Goal: Communication & Community: Answer question/provide support

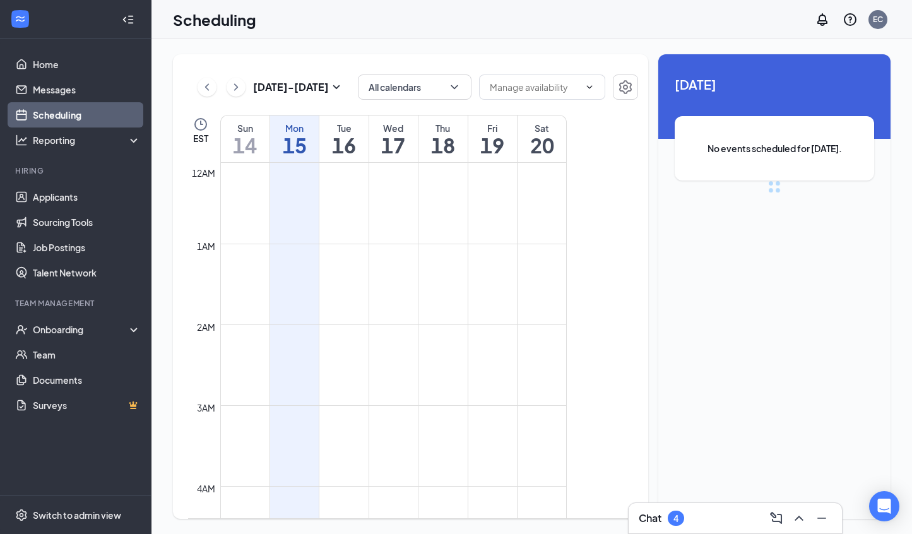
scroll to position [620, 0]
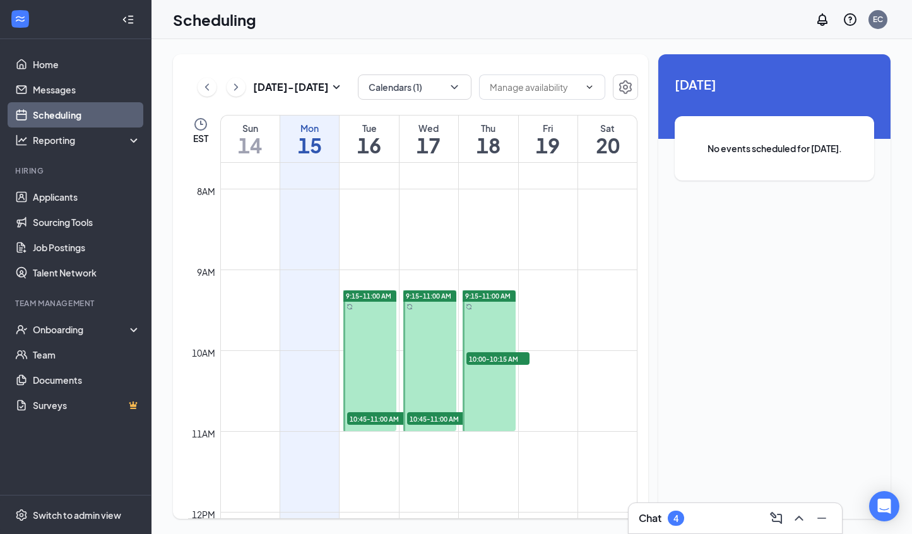
click at [557, 519] on div "Chat 4" at bounding box center [660, 517] width 45 height 15
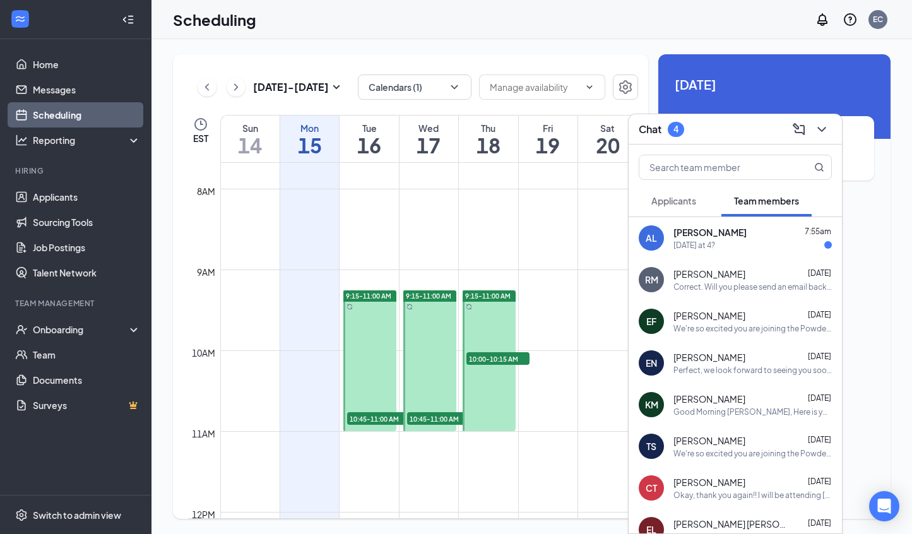
click at [557, 205] on button "Applicants" at bounding box center [673, 201] width 70 height 32
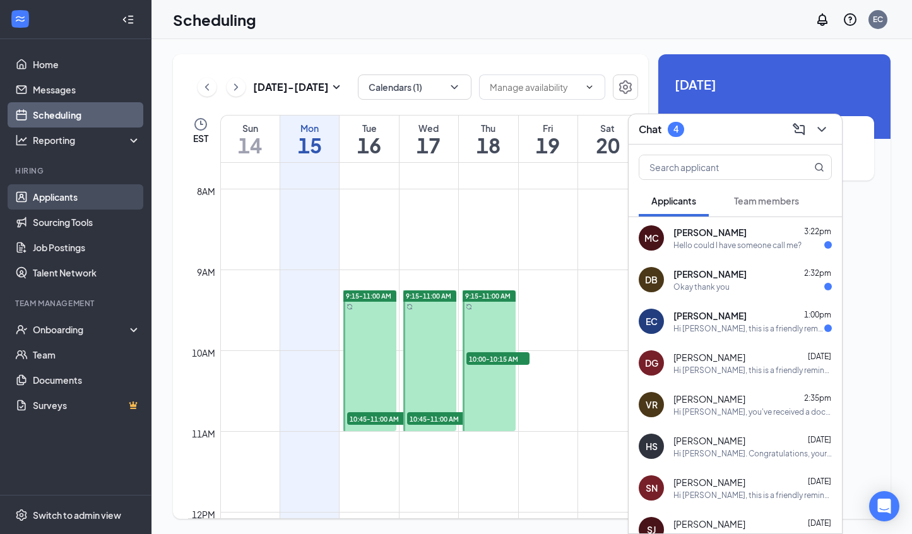
click at [74, 192] on link "Applicants" at bounding box center [87, 196] width 108 height 25
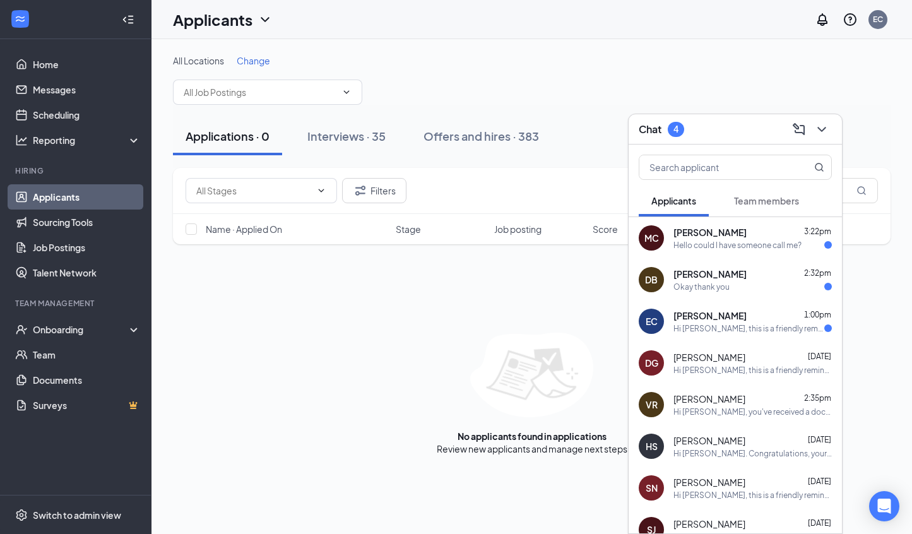
click at [557, 126] on icon "ChevronDown" at bounding box center [821, 129] width 15 height 15
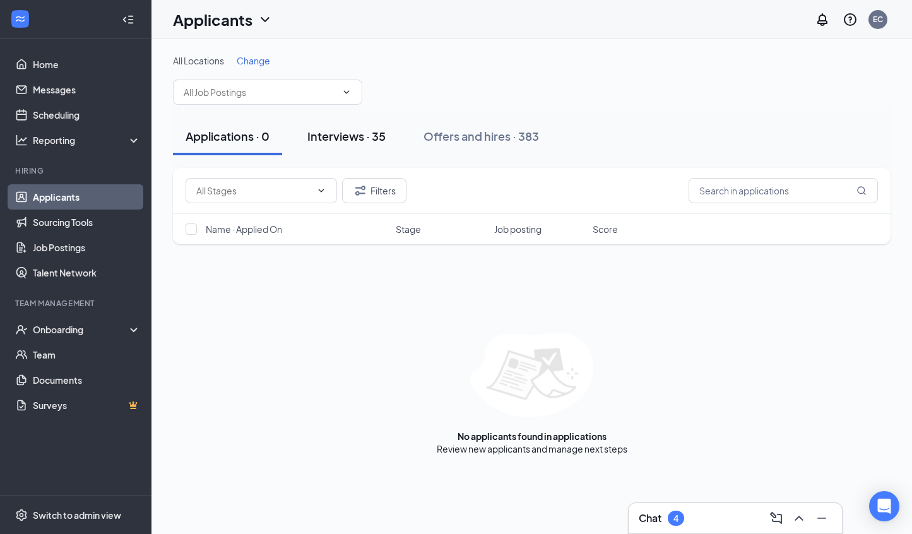
click at [337, 138] on div "Interviews · 35" at bounding box center [346, 136] width 78 height 16
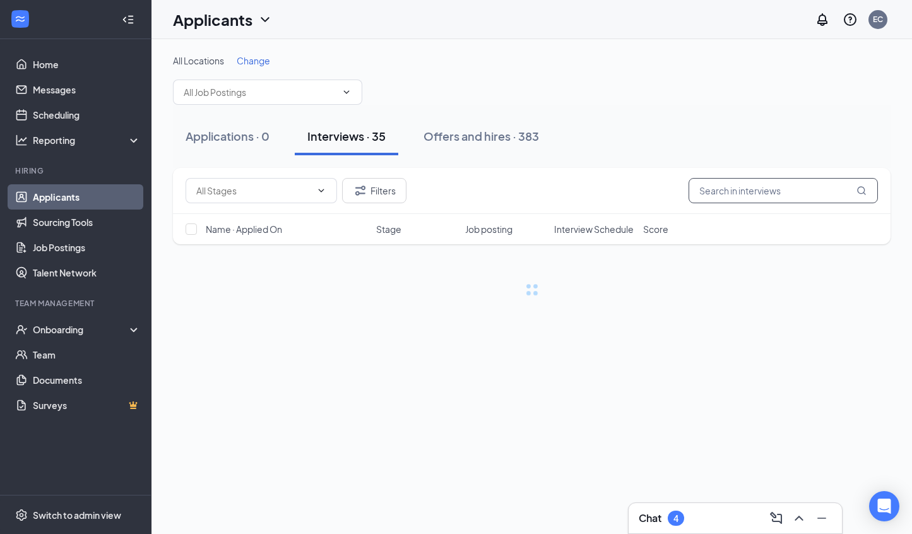
click at [557, 192] on input "text" at bounding box center [782, 190] width 189 height 25
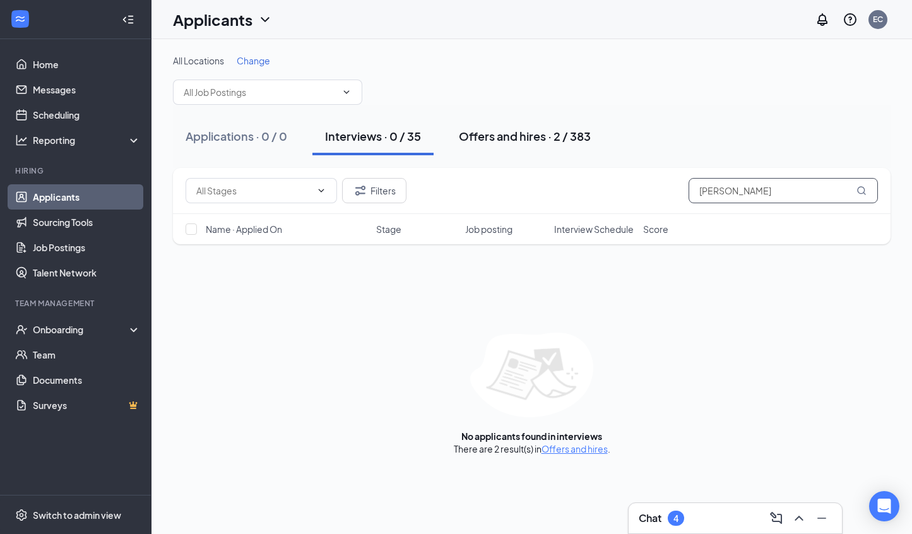
type input "Marshall"
click at [537, 134] on div "Offers and hires · 2 / 383" at bounding box center [525, 136] width 132 height 16
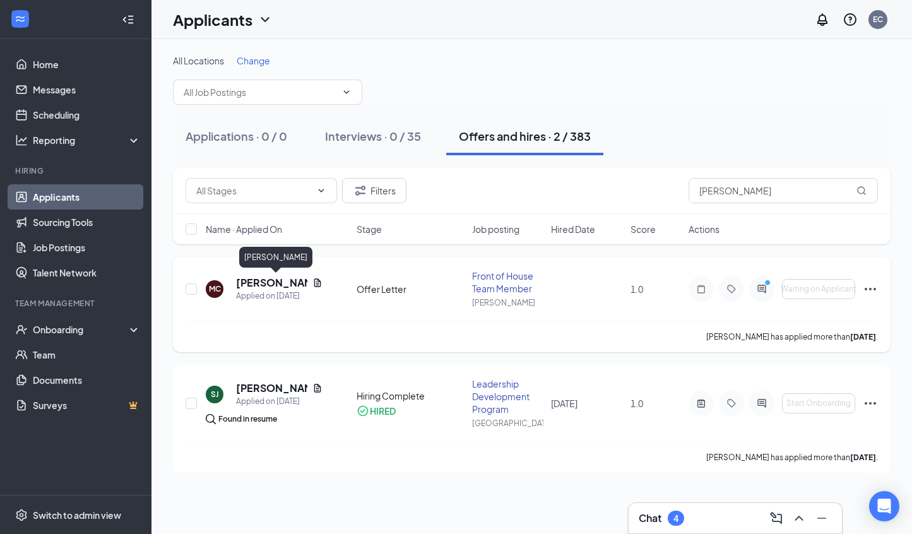
click at [259, 283] on h5 "[PERSON_NAME]" at bounding box center [271, 283] width 71 height 14
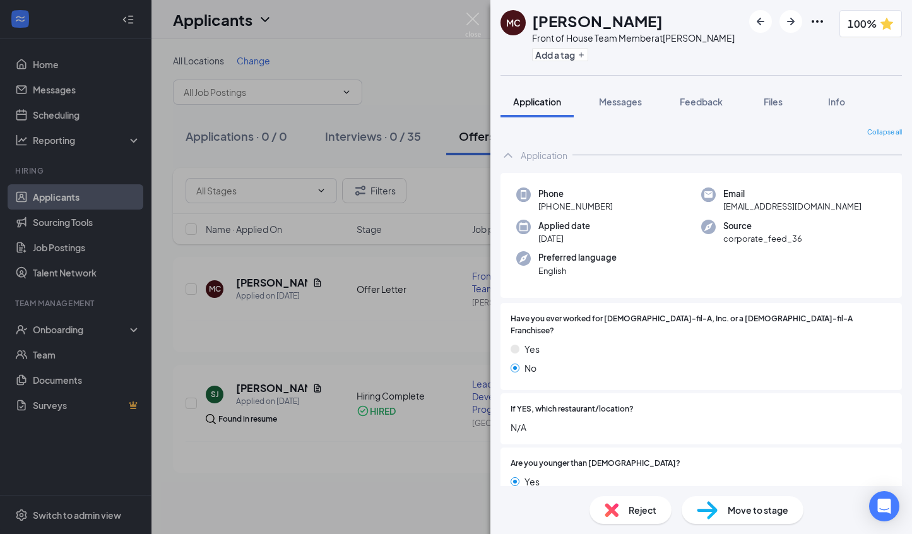
click at [557, 12] on div at bounding box center [787, 21] width 76 height 23
click at [557, 19] on icon "Ellipses" at bounding box center [816, 21] width 15 height 15
click at [557, 51] on link "View full application" at bounding box center [700, 44] width 81 height 14
click at [557, 108] on button "Messages" at bounding box center [620, 102] width 68 height 32
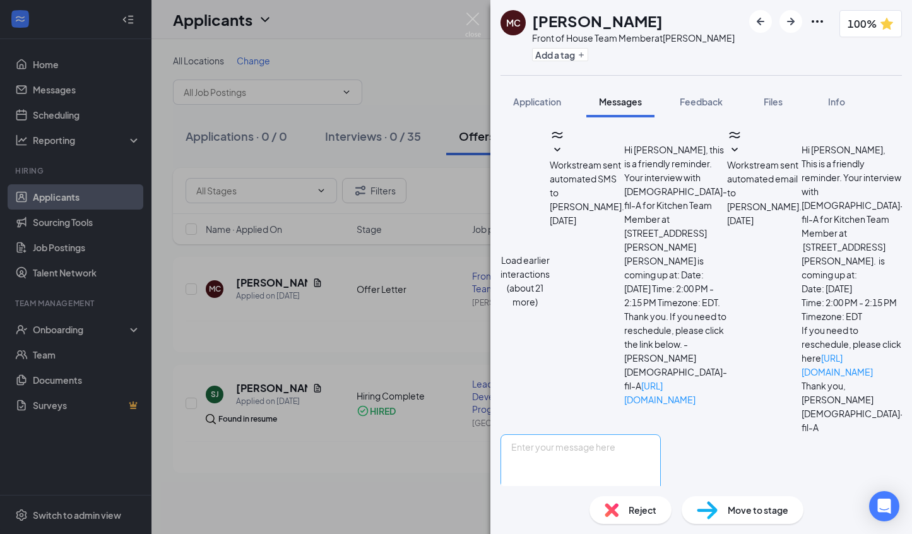
scroll to position [190, 0]
click at [557, 434] on textarea at bounding box center [580, 472] width 160 height 76
type textarea "G"
type textarea "H"
click at [557, 434] on textarea "Good Afternoon Marshall, I just reached out to hannah and she will be in contac…" at bounding box center [580, 472] width 160 height 76
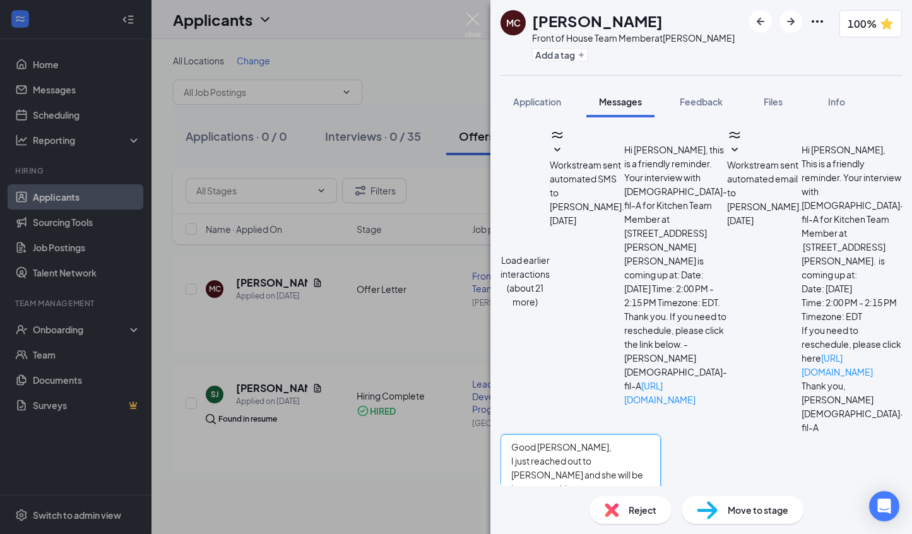
click at [557, 434] on textarea "Good Afternoon Marshall, I just reached out to hannah and she will be in contac…" at bounding box center [580, 472] width 160 height 76
click at [557, 434] on textarea "Good Afternoon Marshall, I just reached out to Hannah and she will be in contac…" at bounding box center [580, 472] width 160 height 76
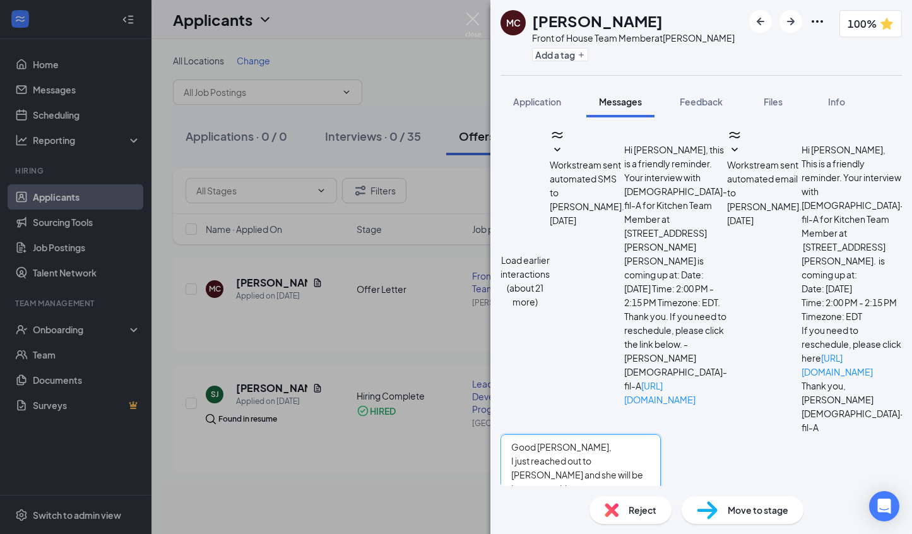
click at [557, 438] on textarea "Good Afternoon Marshall, I just reached out to Hannah and she will be in contac…" at bounding box center [580, 472] width 160 height 76
click at [557, 434] on textarea "Good Afternoon Marshall, I just reached out to Hannah and she will be in contac…" at bounding box center [580, 472] width 160 height 76
type textarea "Good Afternoon Marshall, I just reached out to Hannah and she will be in contac…"
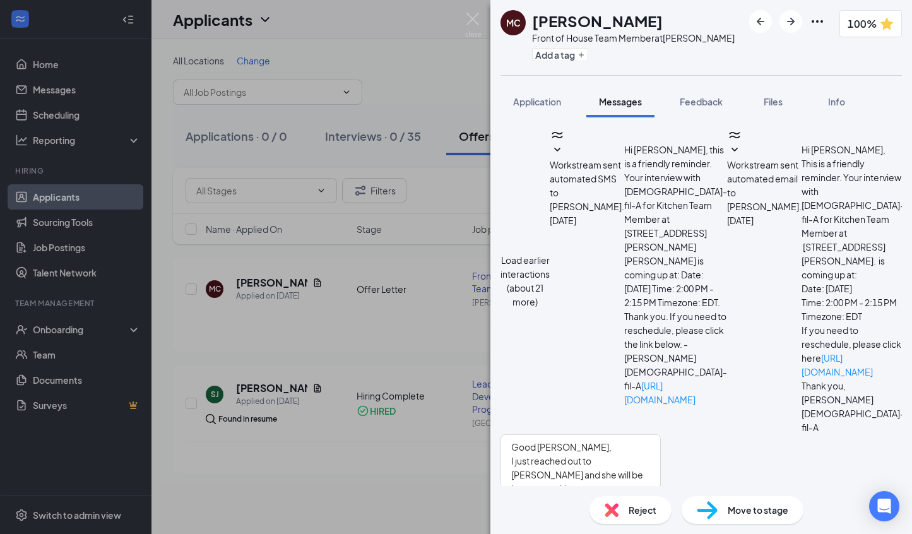
click at [557, 510] on button "Send" at bounding box center [649, 532] width 22 height 44
click at [471, 24] on img at bounding box center [473, 25] width 16 height 25
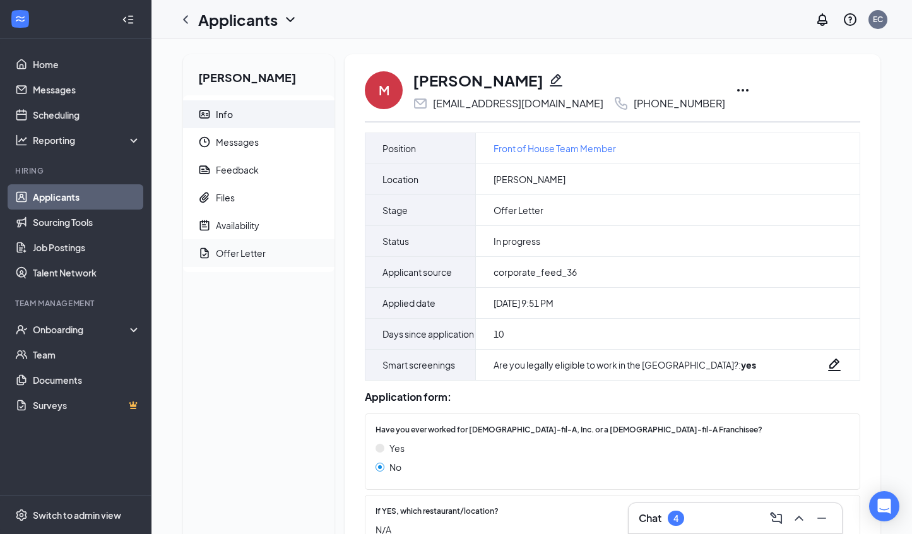
click at [241, 255] on div "Offer Letter" at bounding box center [241, 253] width 50 height 13
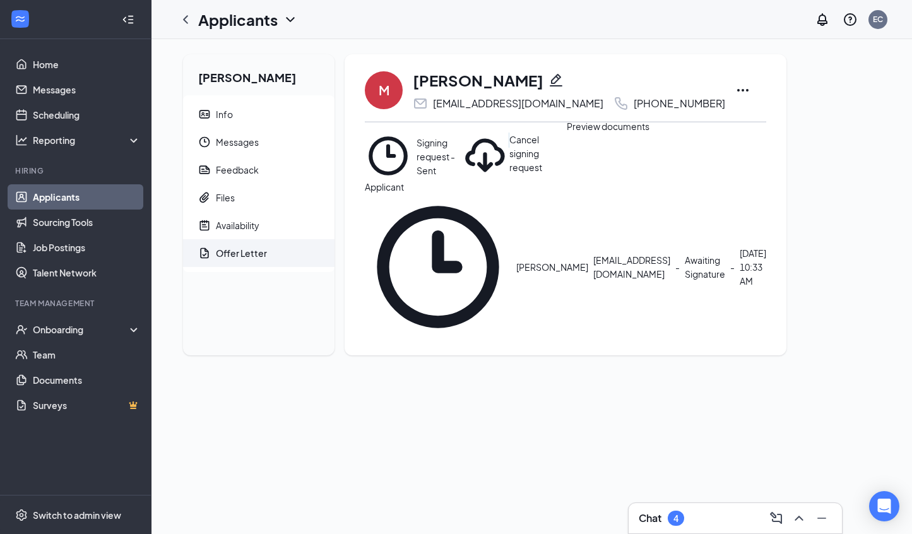
click at [475, 145] on icon "Eye" at bounding box center [468, 140] width 13 height 10
